Goal: Task Accomplishment & Management: Manage account settings

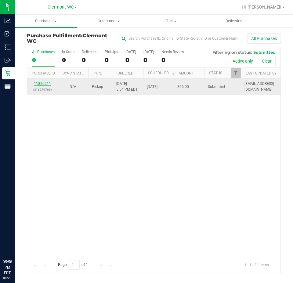
click at [46, 83] on link "11820211" at bounding box center [42, 83] width 17 height 4
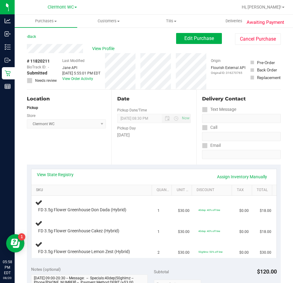
click at [72, 190] on link "SKU" at bounding box center [92, 190] width 113 height 5
click at [70, 175] on link "View State Registry" at bounding box center [55, 175] width 37 height 6
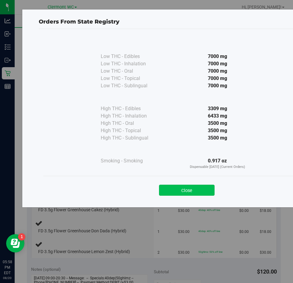
click at [195, 185] on button "Close" at bounding box center [187, 190] width 56 height 11
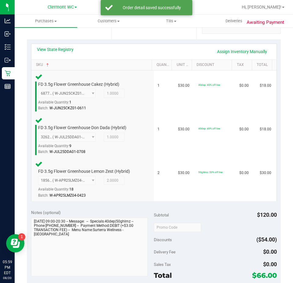
scroll to position [153, 0]
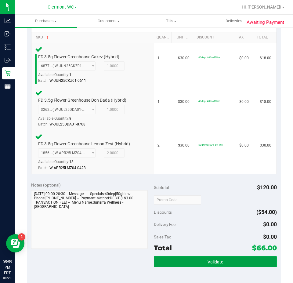
click at [164, 257] on button "Validate" at bounding box center [215, 261] width 123 height 11
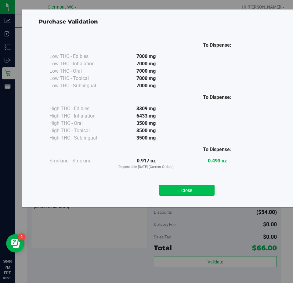
click at [183, 193] on button "Close" at bounding box center [187, 190] width 56 height 11
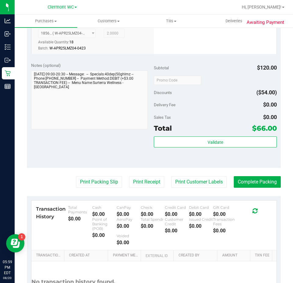
scroll to position [275, 0]
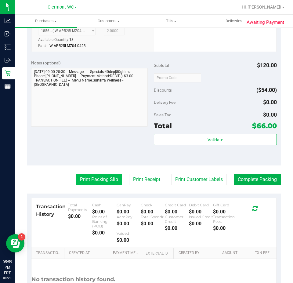
click at [90, 179] on button "Print Packing Slip" at bounding box center [99, 180] width 46 height 12
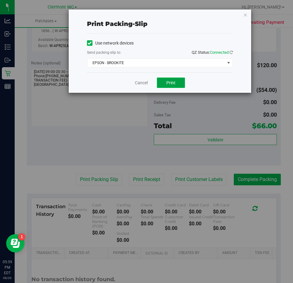
click at [173, 84] on span "Print" at bounding box center [170, 82] width 9 height 5
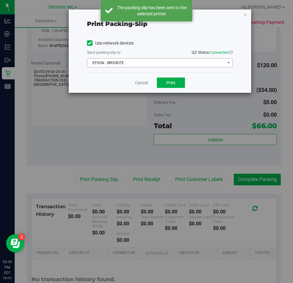
click at [189, 59] on span "EPSON - BROOKITE" at bounding box center [156, 63] width 138 height 9
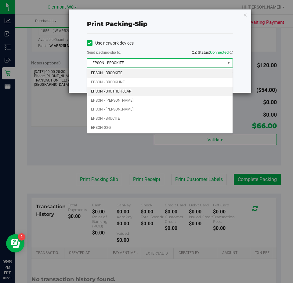
click at [145, 87] on li "EPSON - BROTHER-BEAR" at bounding box center [159, 91] width 145 height 9
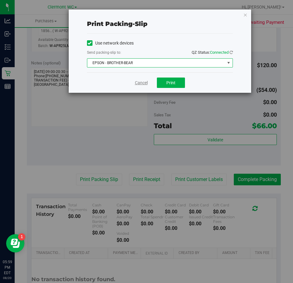
click at [144, 84] on link "Cancel" at bounding box center [141, 83] width 13 height 6
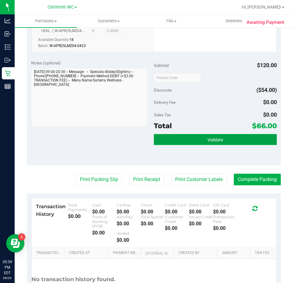
click at [211, 139] on span "Validate" at bounding box center [216, 139] width 16 height 5
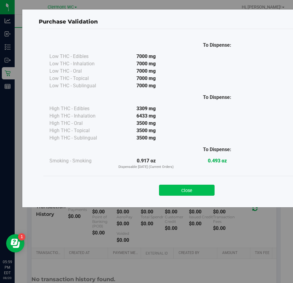
click at [189, 195] on button "Close" at bounding box center [187, 190] width 56 height 11
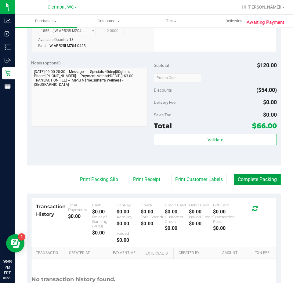
click at [253, 180] on button "Complete Packing" at bounding box center [257, 180] width 47 height 12
